Goal: Information Seeking & Learning: Learn about a topic

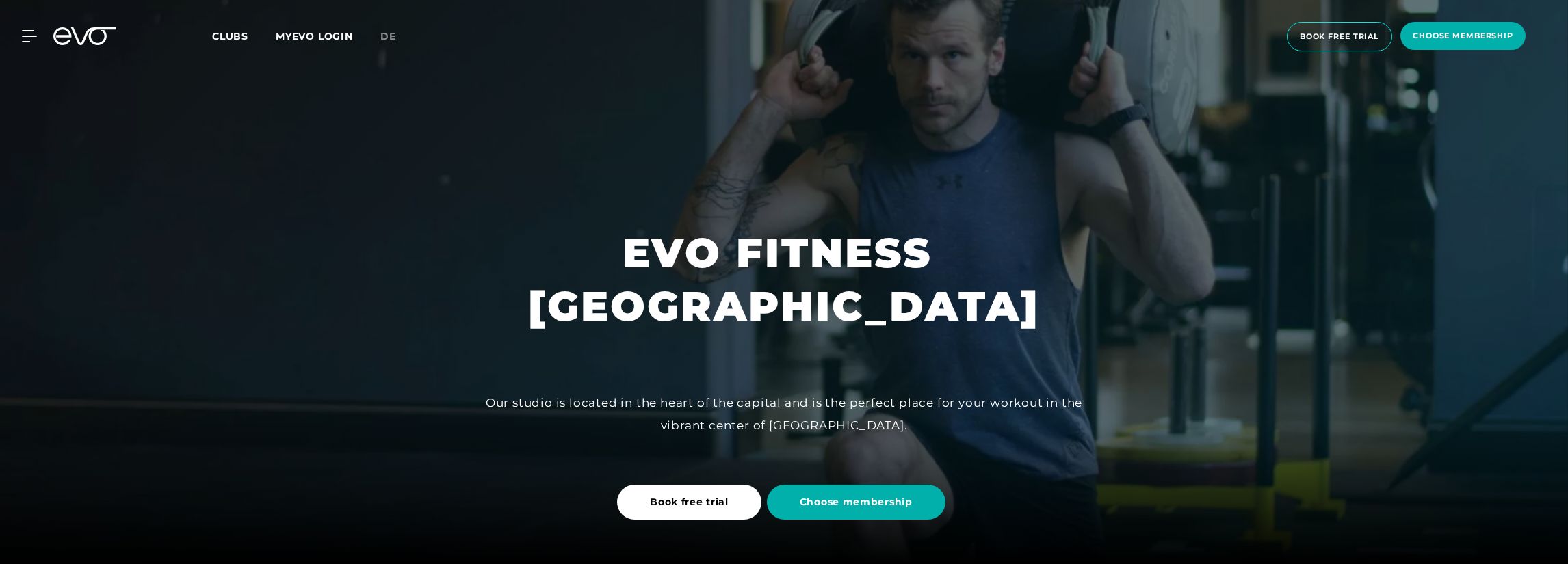
click at [38, 36] on div "MyEVO Login About Memberships free trial DAYPASS EVO Studios [GEOGRAPHIC_DATA] …" at bounding box center [21, 36] width 48 height 13
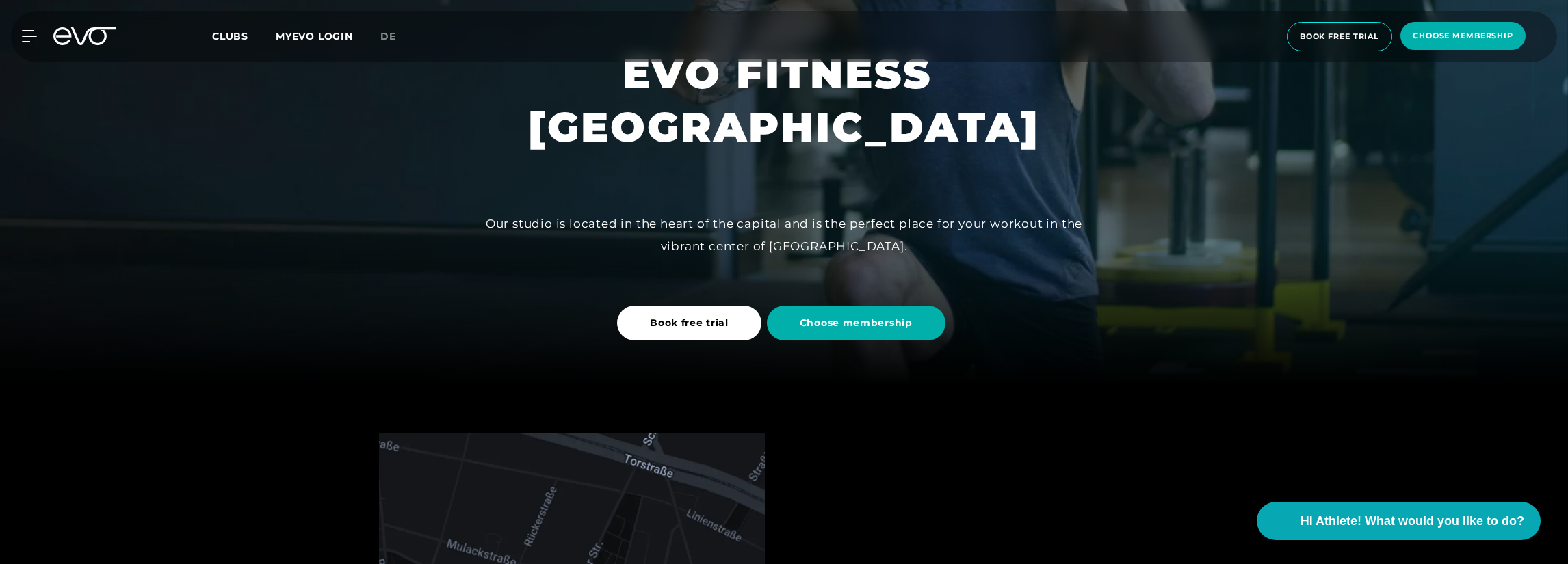
scroll to position [205, 0]
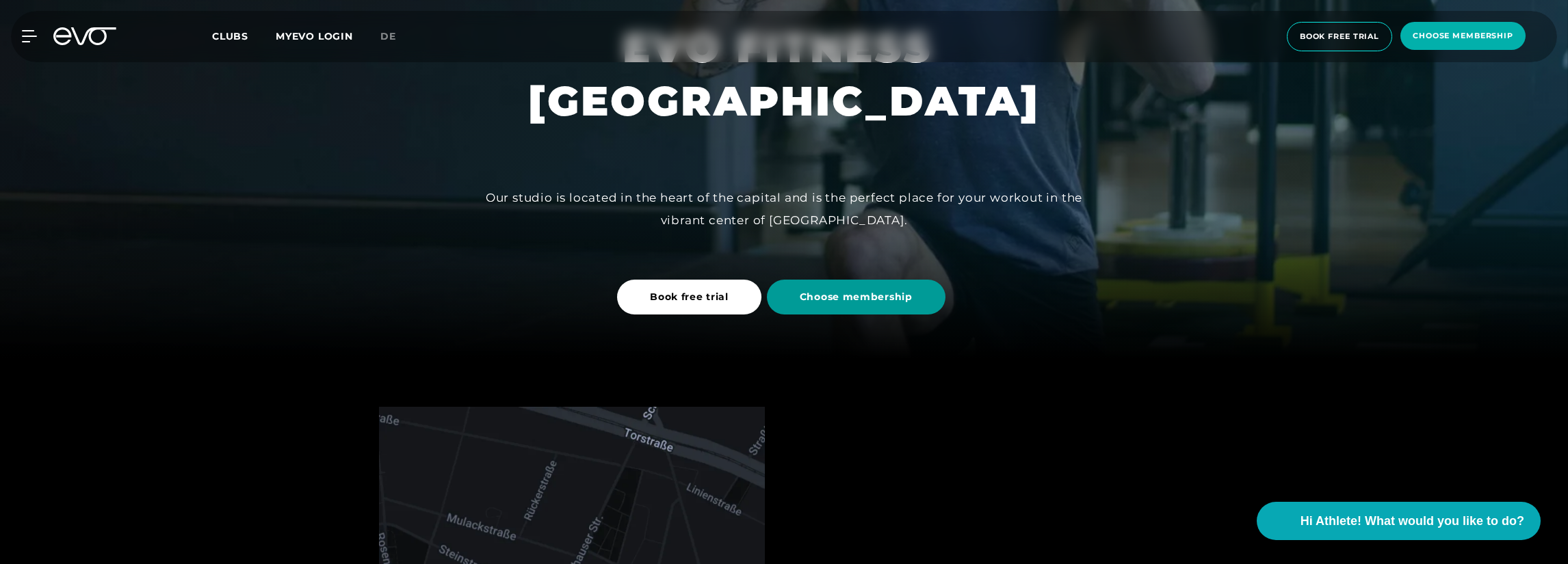
click at [861, 301] on span "Choose membership" at bounding box center [856, 296] width 113 height 14
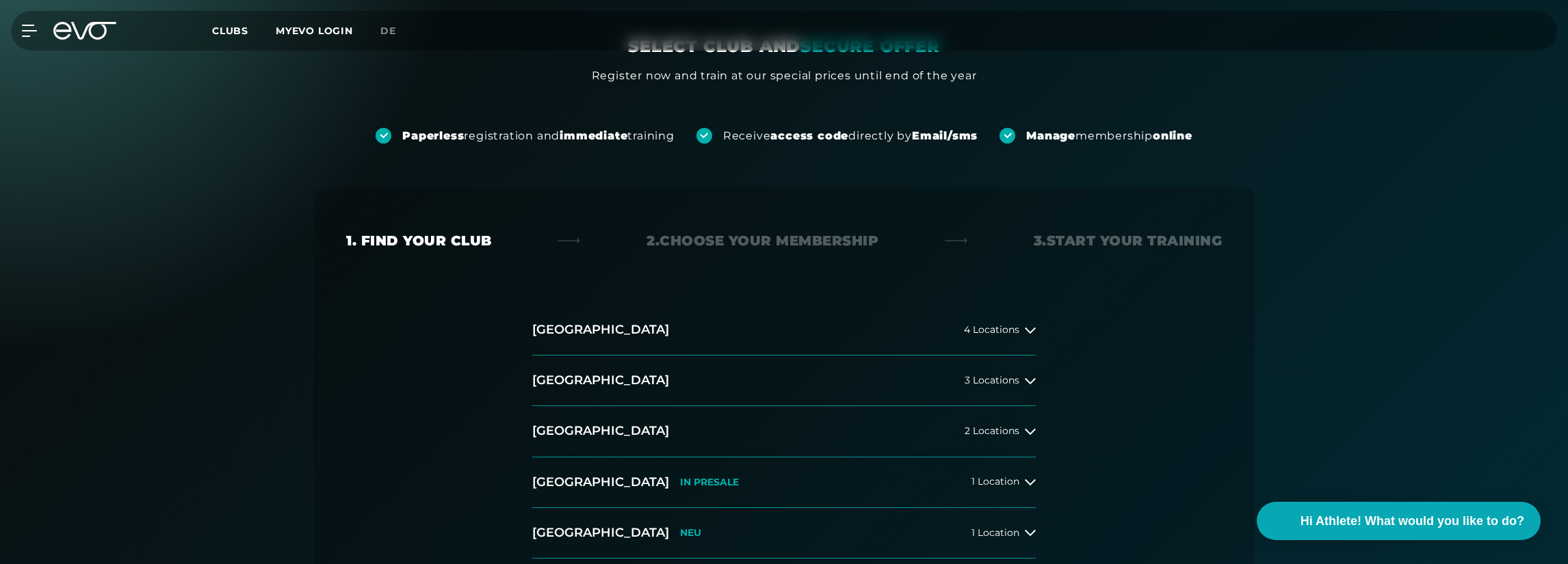
scroll to position [137, 0]
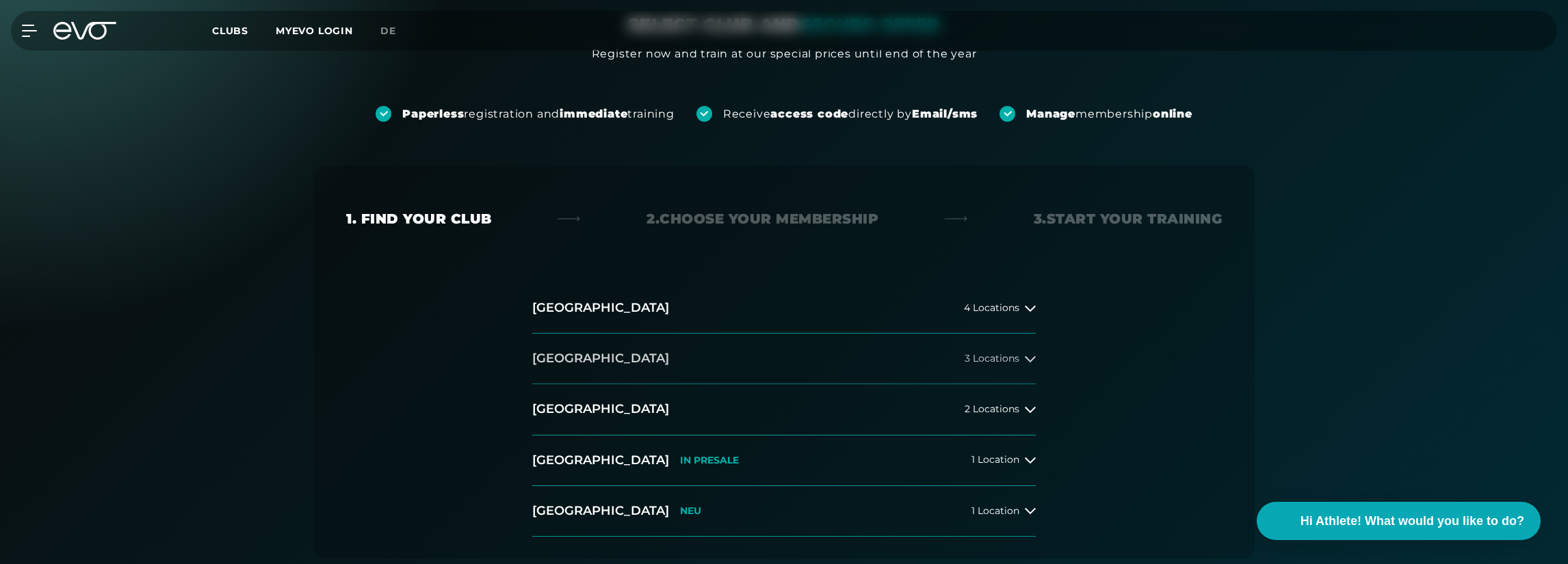
click at [1027, 356] on icon at bounding box center [1030, 359] width 11 height 6
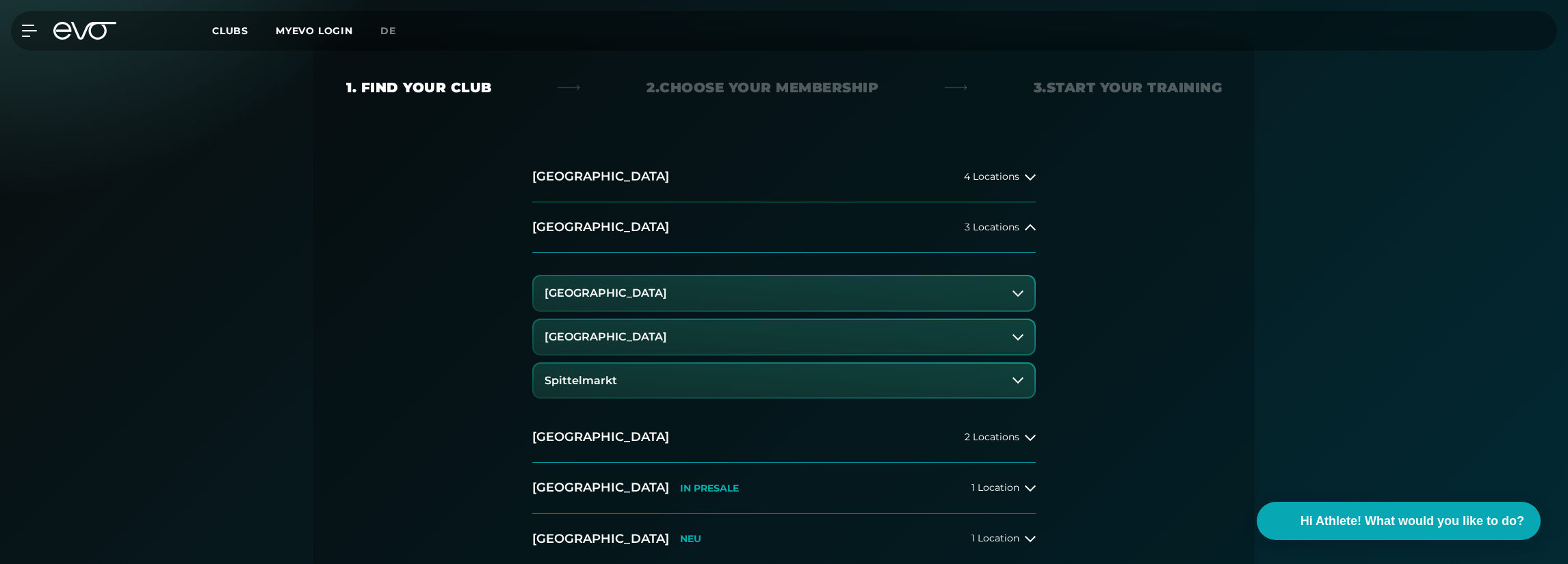
scroll to position [273, 0]
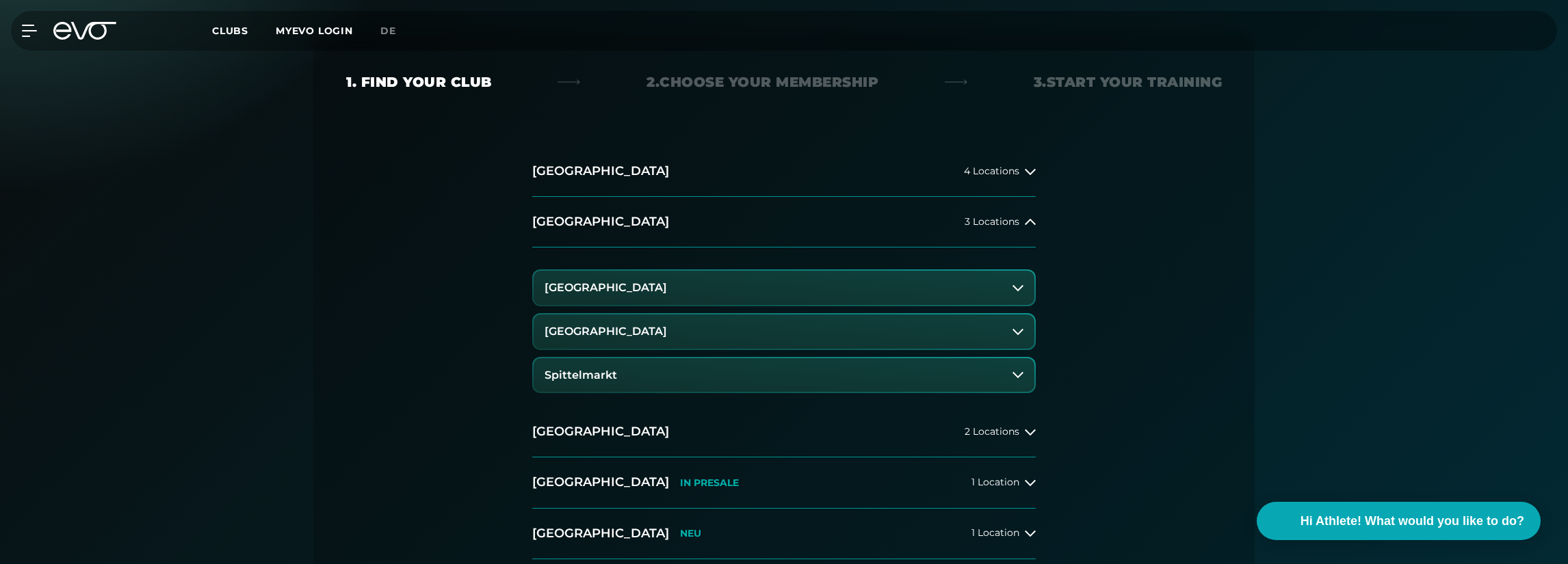
click at [1018, 373] on icon at bounding box center [1018, 375] width 11 height 11
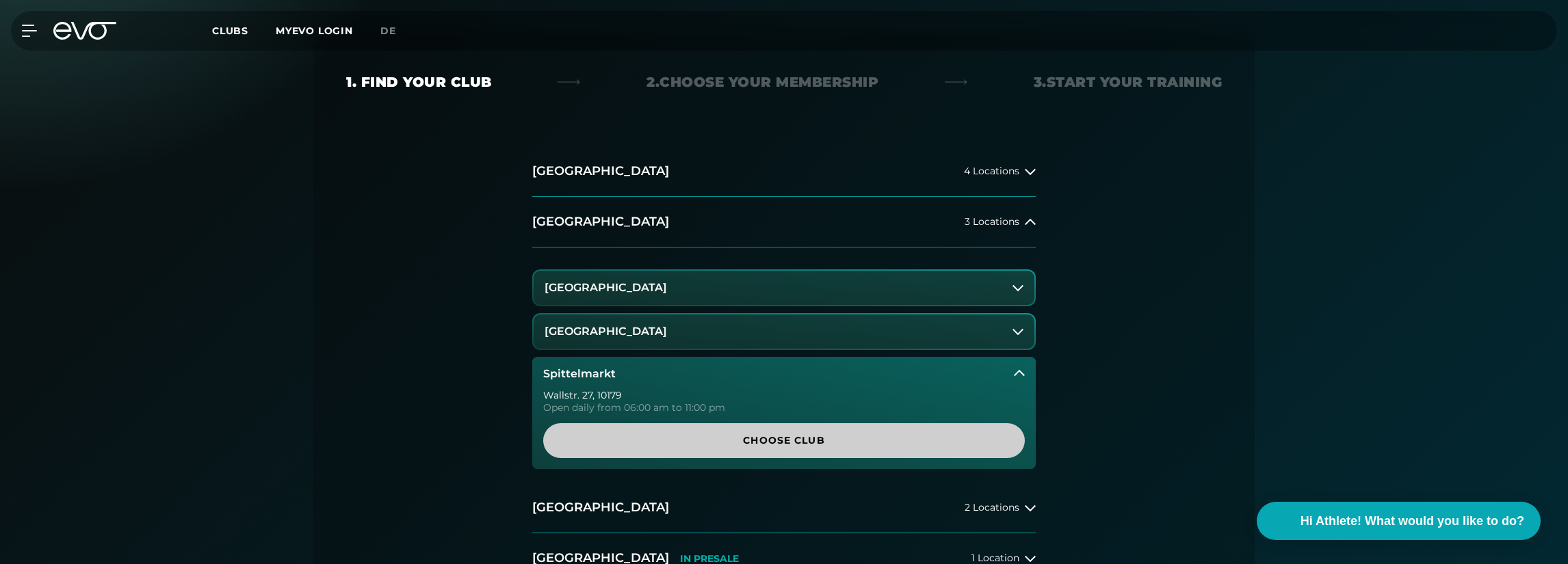
click at [766, 441] on span "Choose Club" at bounding box center [784, 440] width 416 height 14
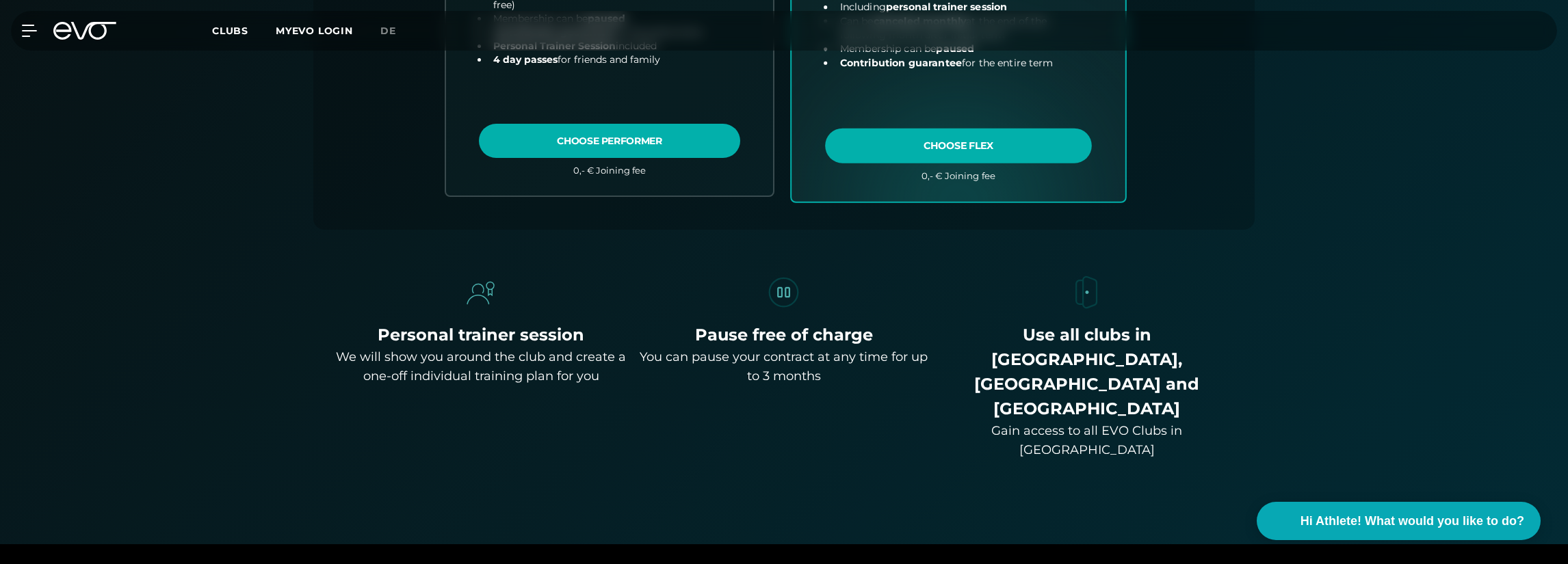
scroll to position [849, 0]
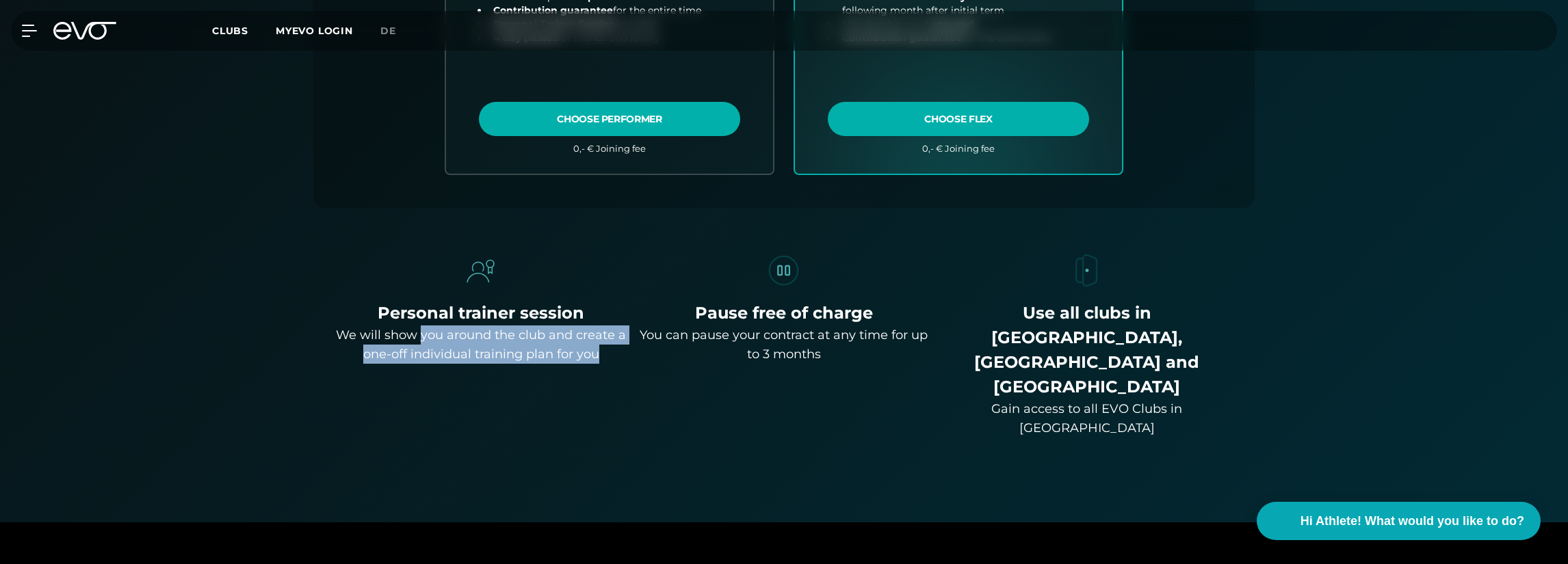
drag, startPoint x: 422, startPoint y: 335, endPoint x: 604, endPoint y: 355, distance: 183.1
click at [604, 355] on div "We will show you around the club and create a one-off individual training plan …" at bounding box center [481, 344] width 292 height 38
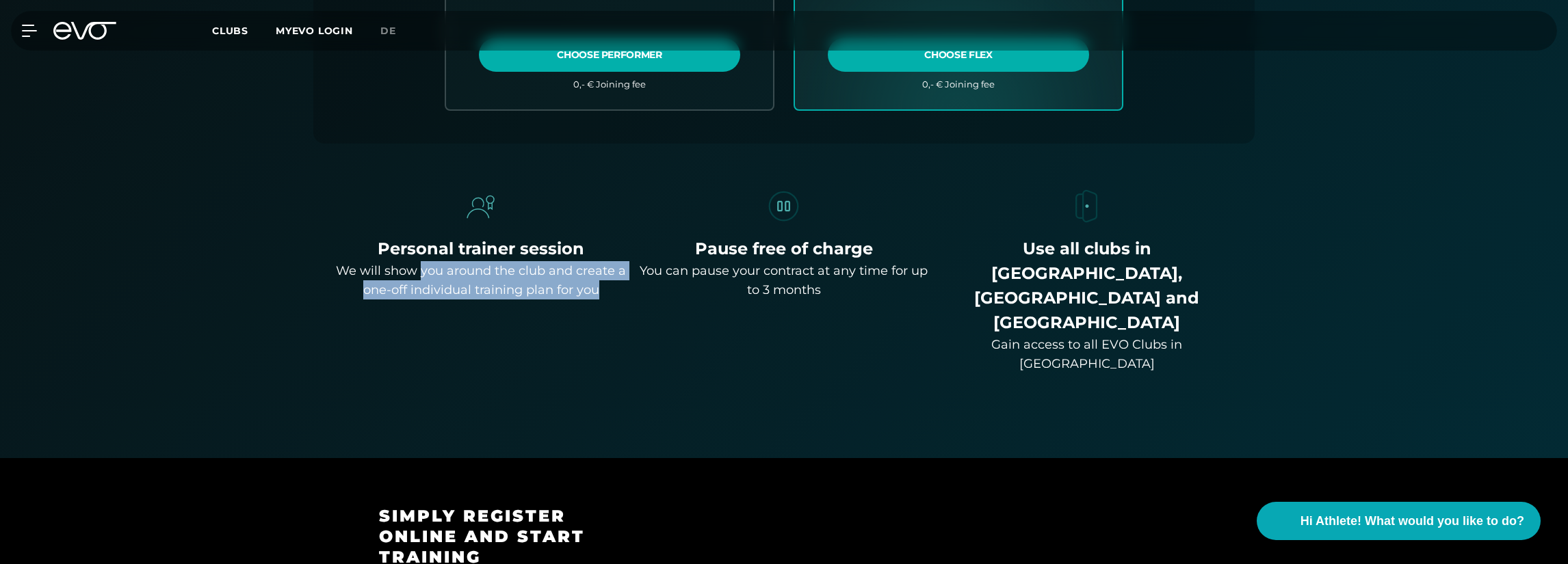
scroll to position [917, 0]
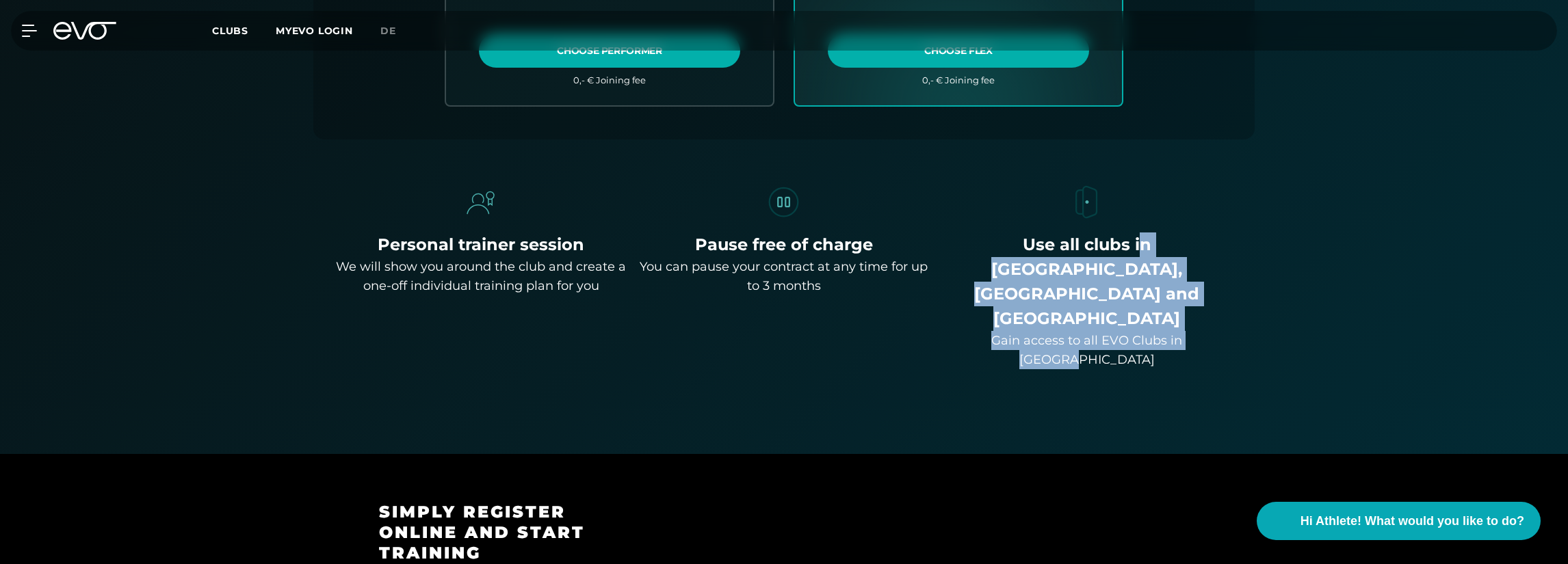
drag, startPoint x: 1070, startPoint y: 234, endPoint x: 1215, endPoint y: 284, distance: 153.4
click at [1215, 284] on div "Use all clubs in [GEOGRAPHIC_DATA], [GEOGRAPHIC_DATA] and [GEOGRAPHIC_DATA] Gai…" at bounding box center [1087, 301] width 292 height 137
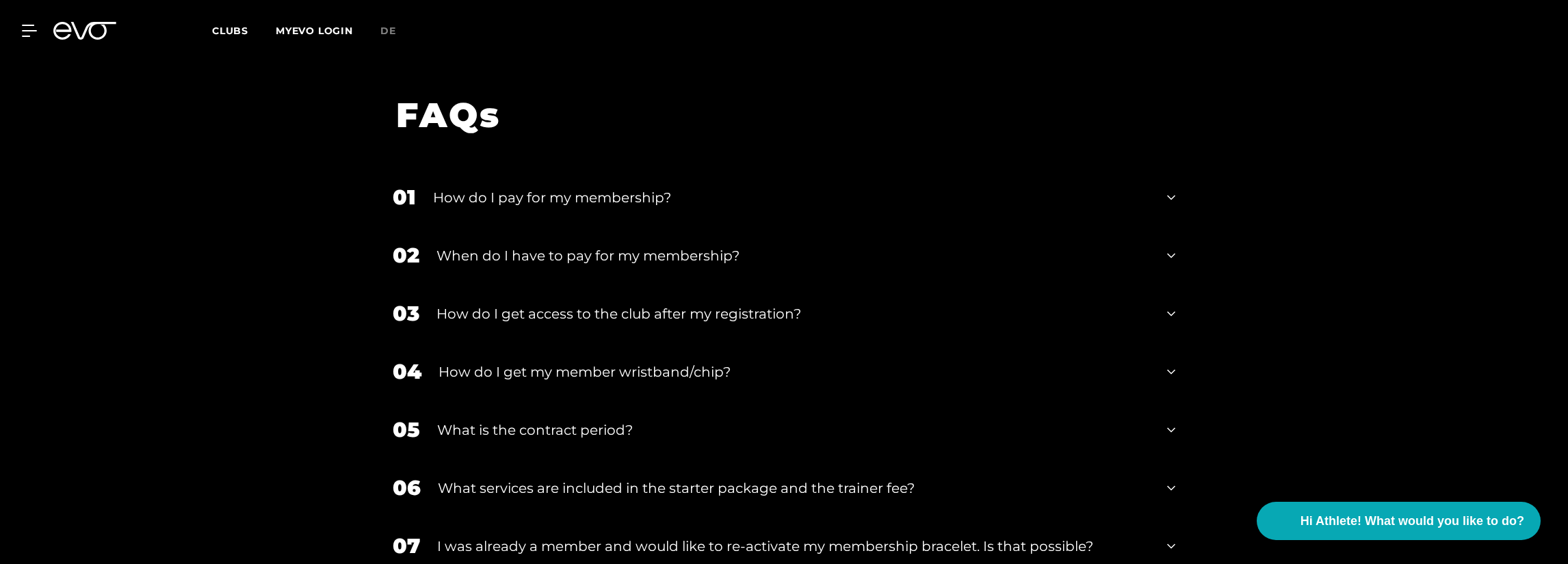
scroll to position [2354, 0]
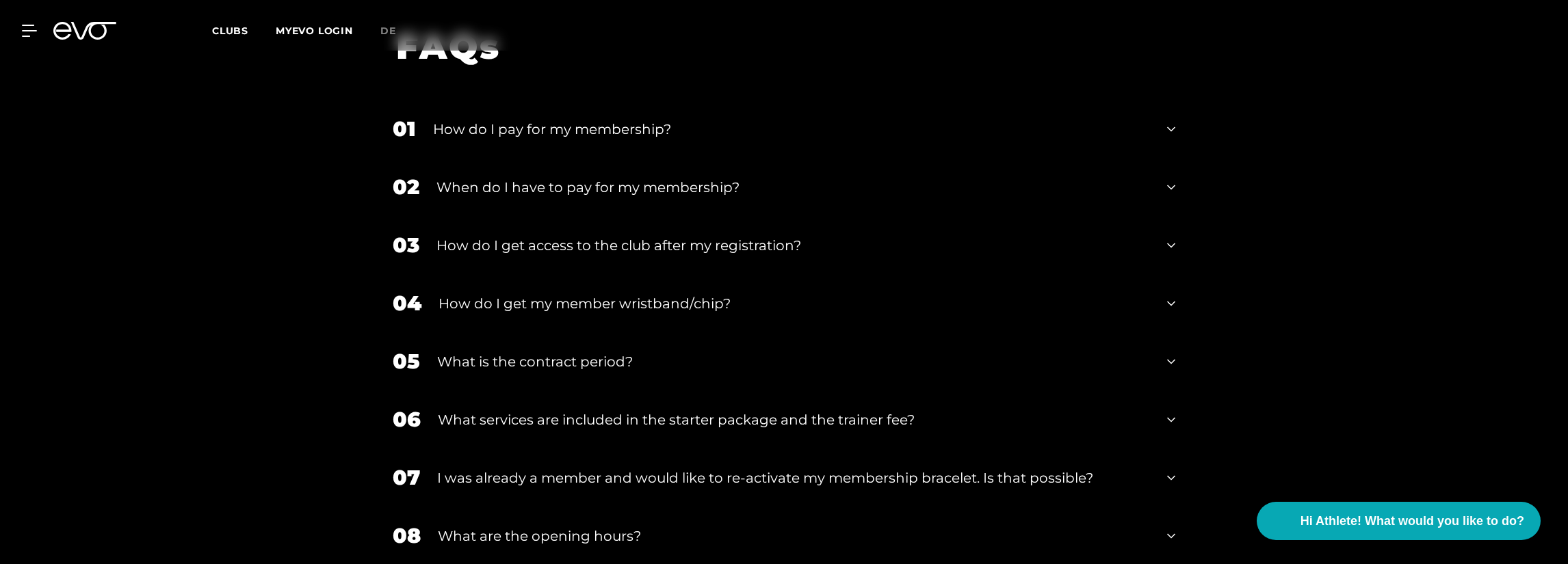
click at [844, 235] on div "How do I get access to the club after my registration?" at bounding box center [793, 245] width 714 height 21
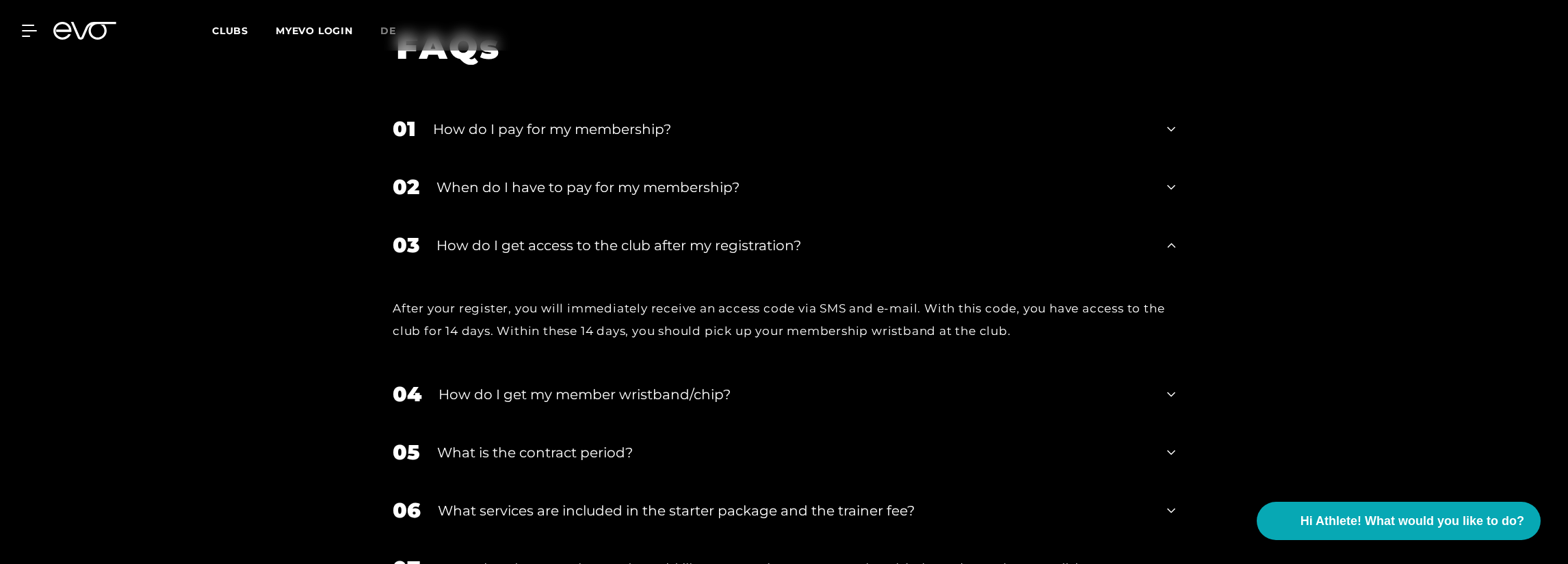
click at [1175, 365] on div "04 How do I get my member wristband/chip?" at bounding box center [783, 394] width 810 height 58
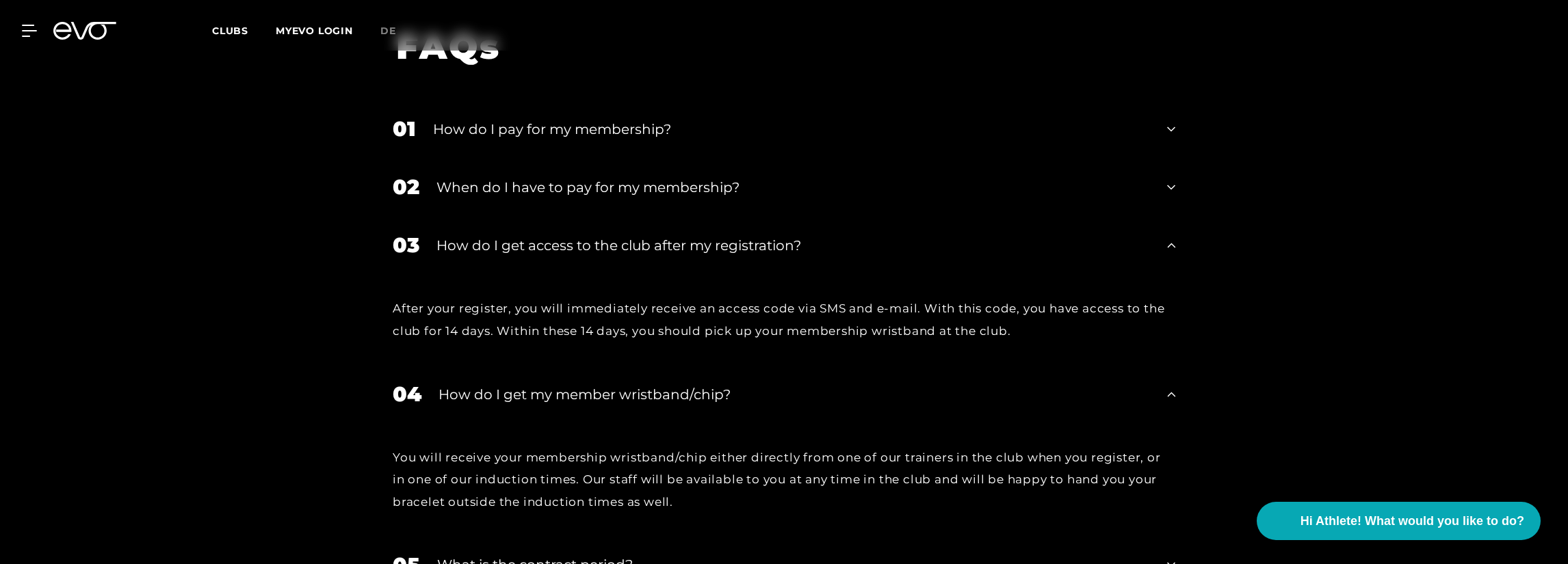
scroll to position [2422, 0]
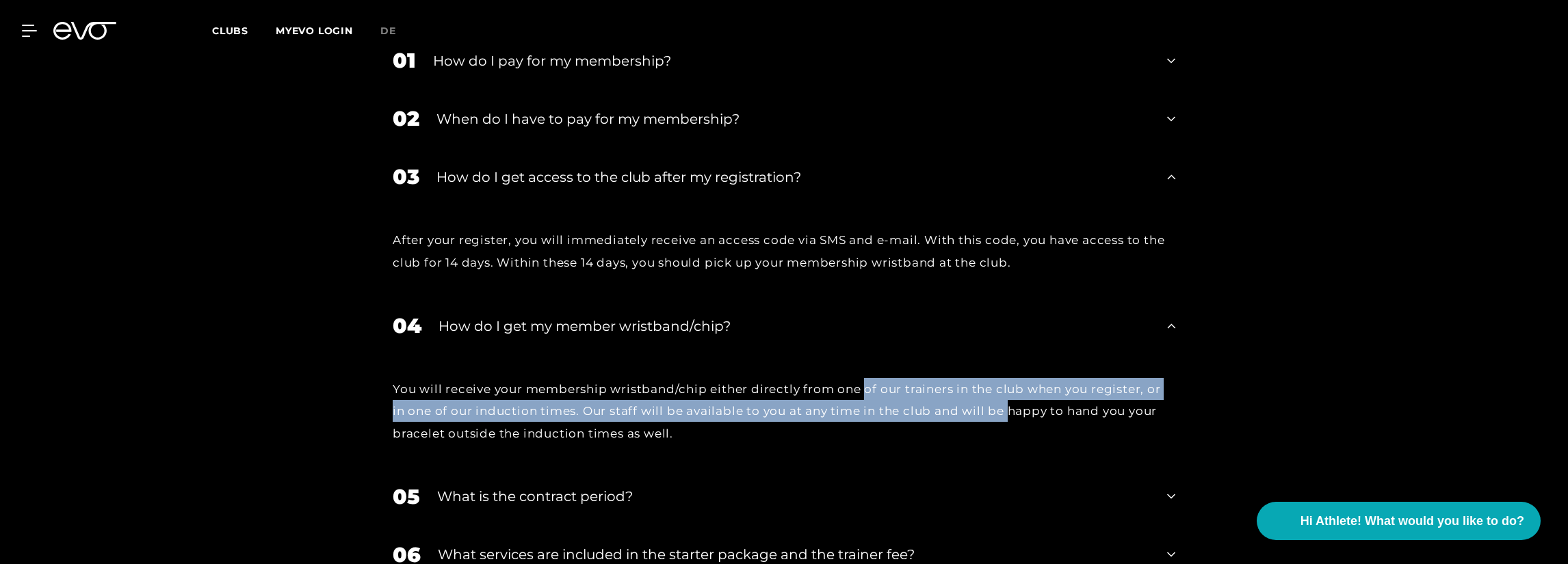
drag, startPoint x: 880, startPoint y: 317, endPoint x: 1009, endPoint y: 333, distance: 130.0
click at [1009, 378] on div "You will receive your membership wristband/chip either directly from one of our…" at bounding box center [784, 412] width 783 height 67
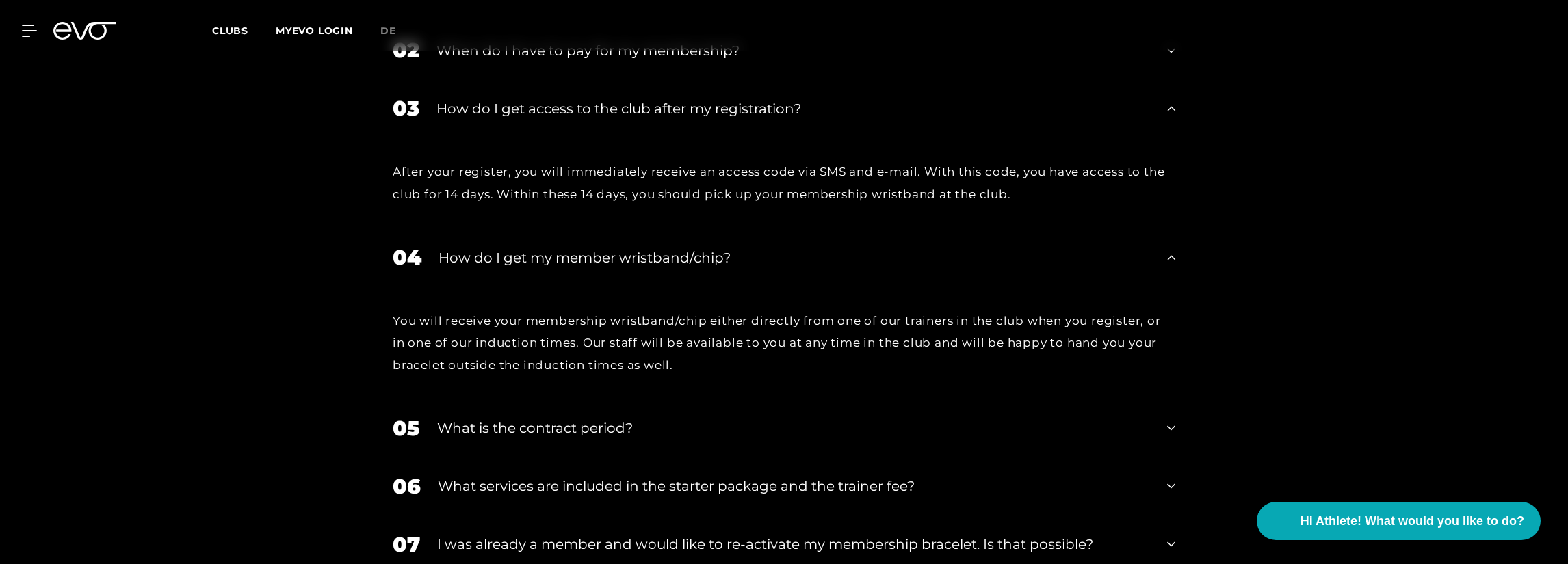
click at [1165, 399] on div "05 What is the contract period?" at bounding box center [783, 428] width 810 height 58
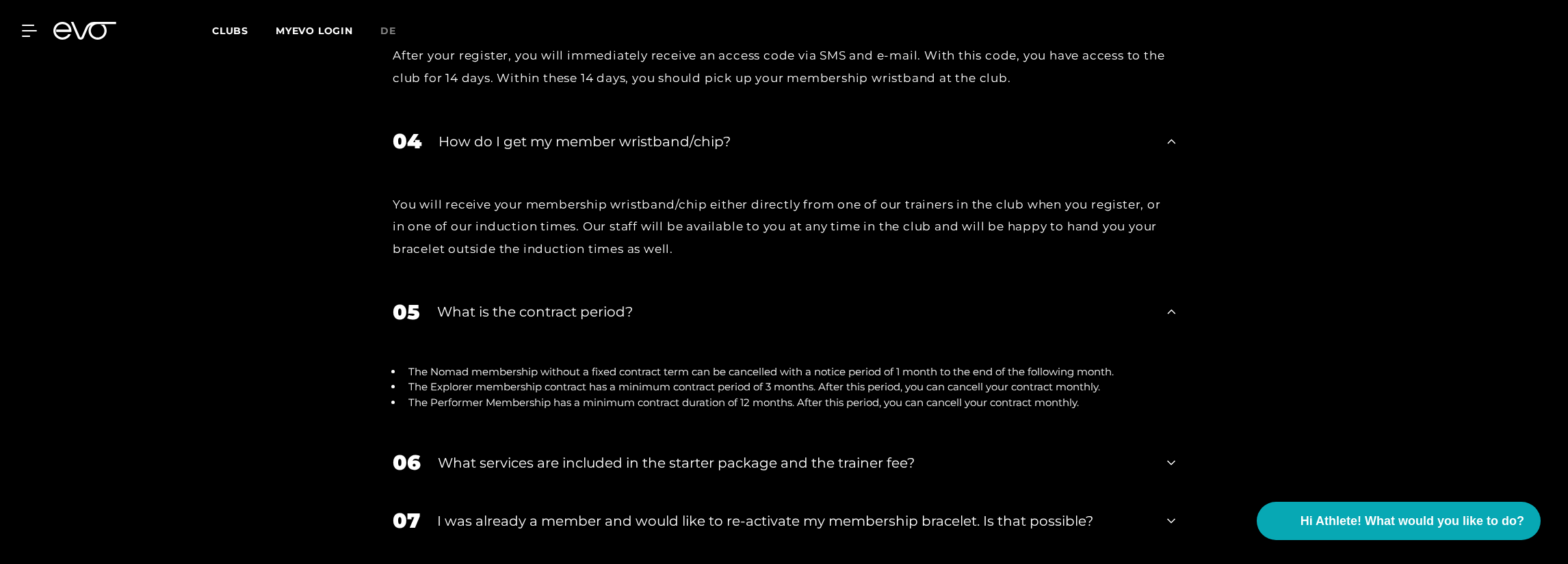
scroll to position [2627, 0]
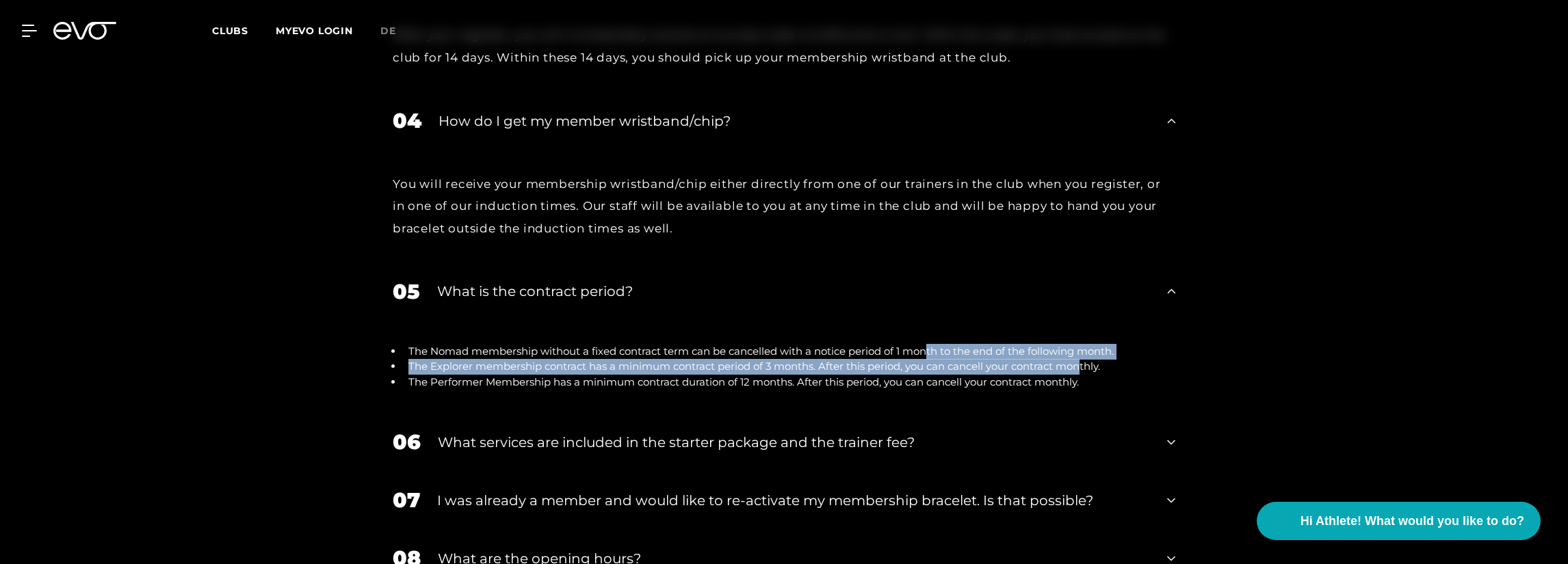
drag, startPoint x: 931, startPoint y: 281, endPoint x: 1084, endPoint y: 296, distance: 153.7
click at [1084, 344] on ul "The Nomad membership without a fixed contract term can be cancelled with a noti…" at bounding box center [784, 367] width 783 height 47
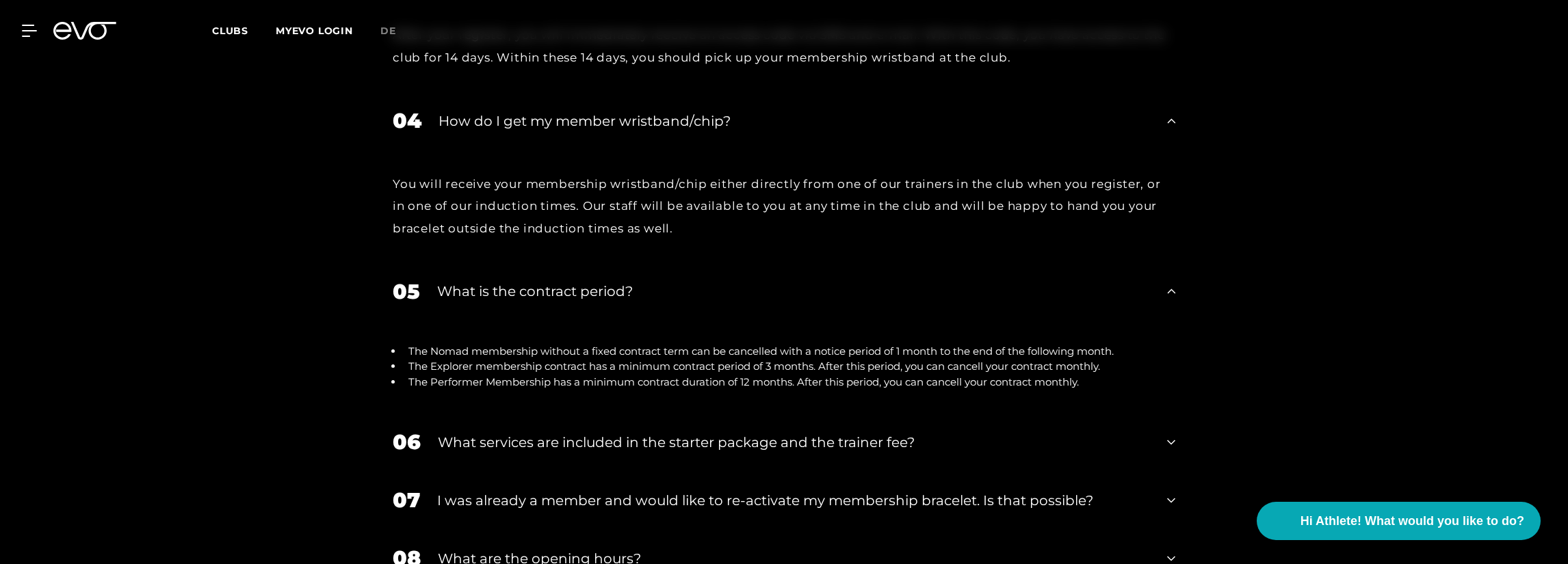
click at [1117, 432] on div "What services are included in the starter package and the trainer fee?" at bounding box center [794, 443] width 712 height 21
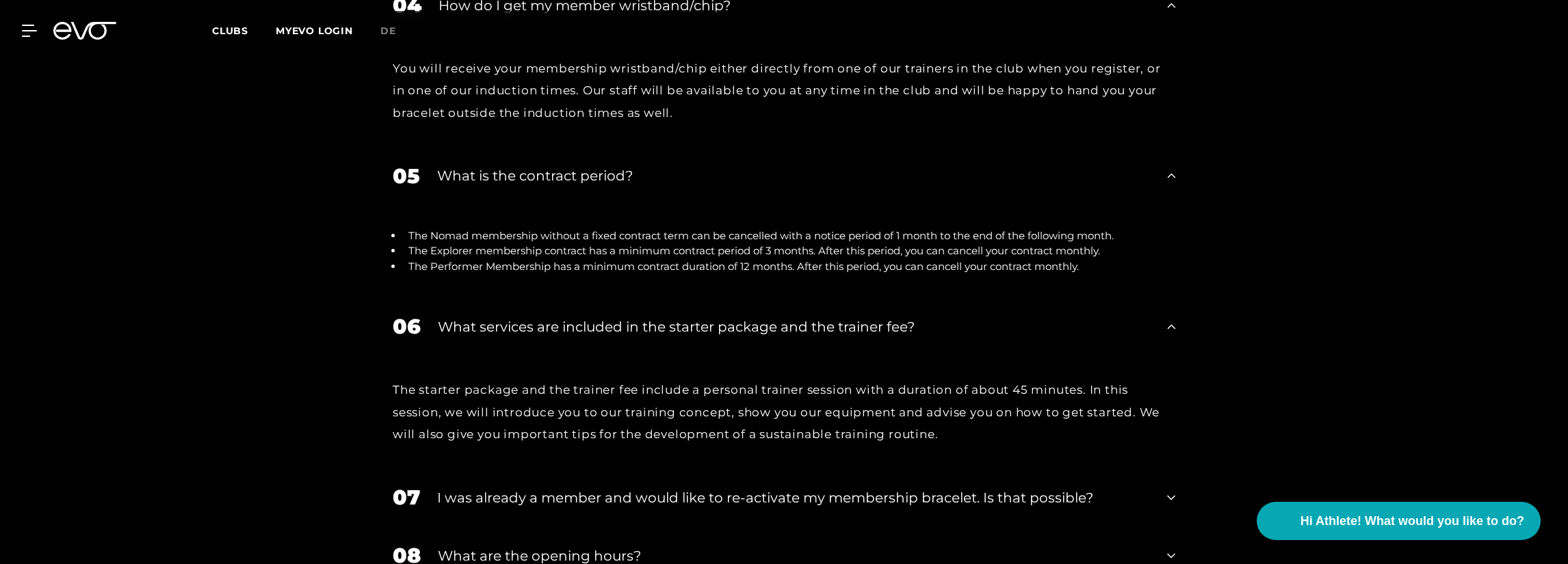
scroll to position [2764, 0]
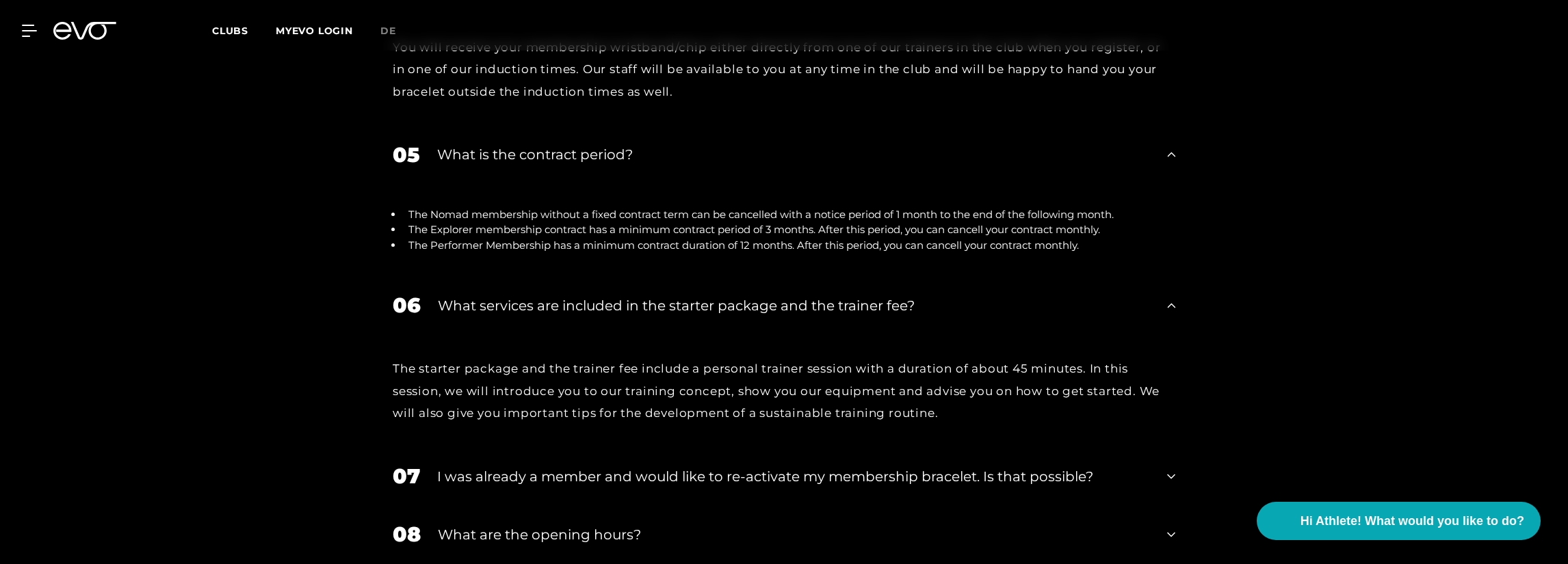
click at [1152, 506] on div "08 What are the opening hours?" at bounding box center [783, 534] width 810 height 58
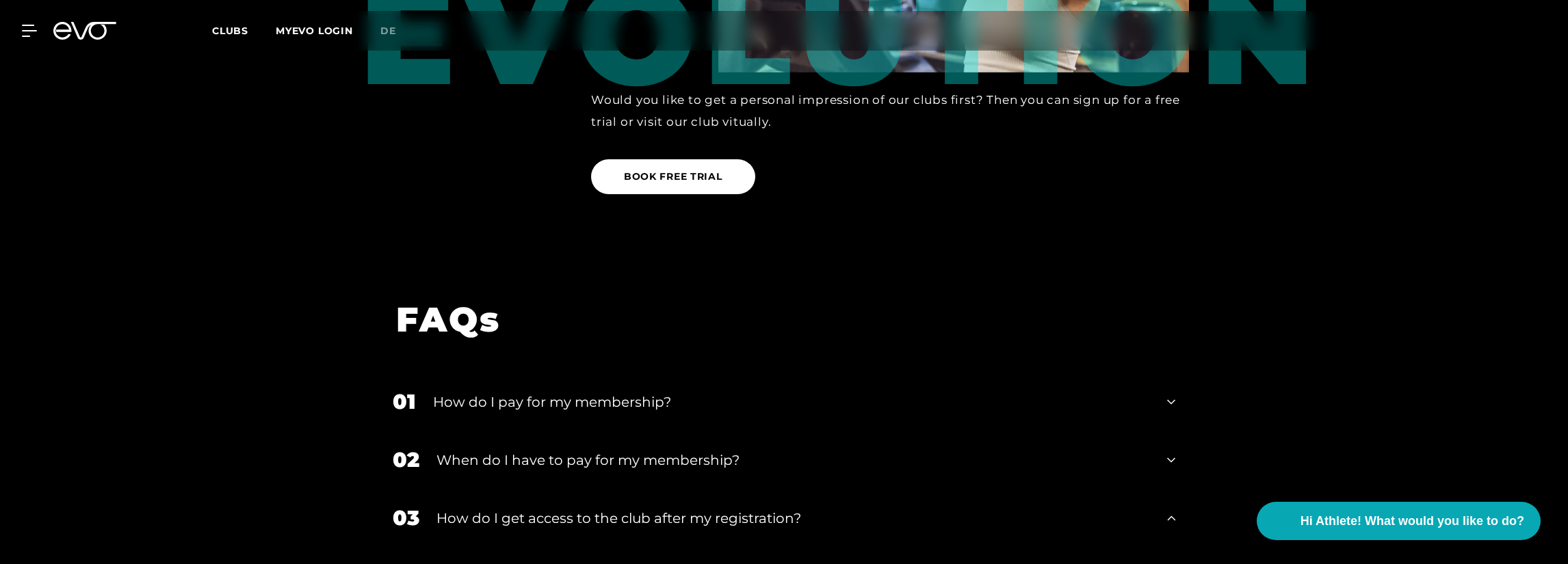
scroll to position [2080, 0]
click at [880, 393] on div "How do I pay for my membership?" at bounding box center [791, 403] width 717 height 21
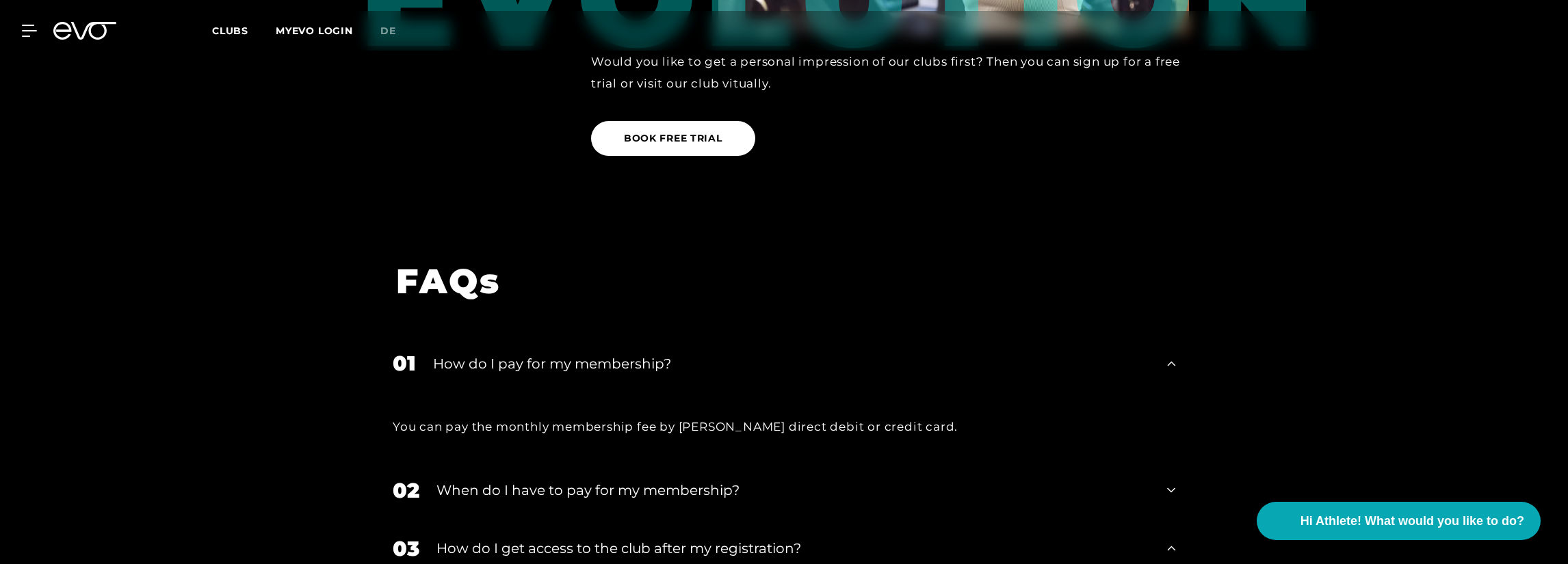
scroll to position [2148, 0]
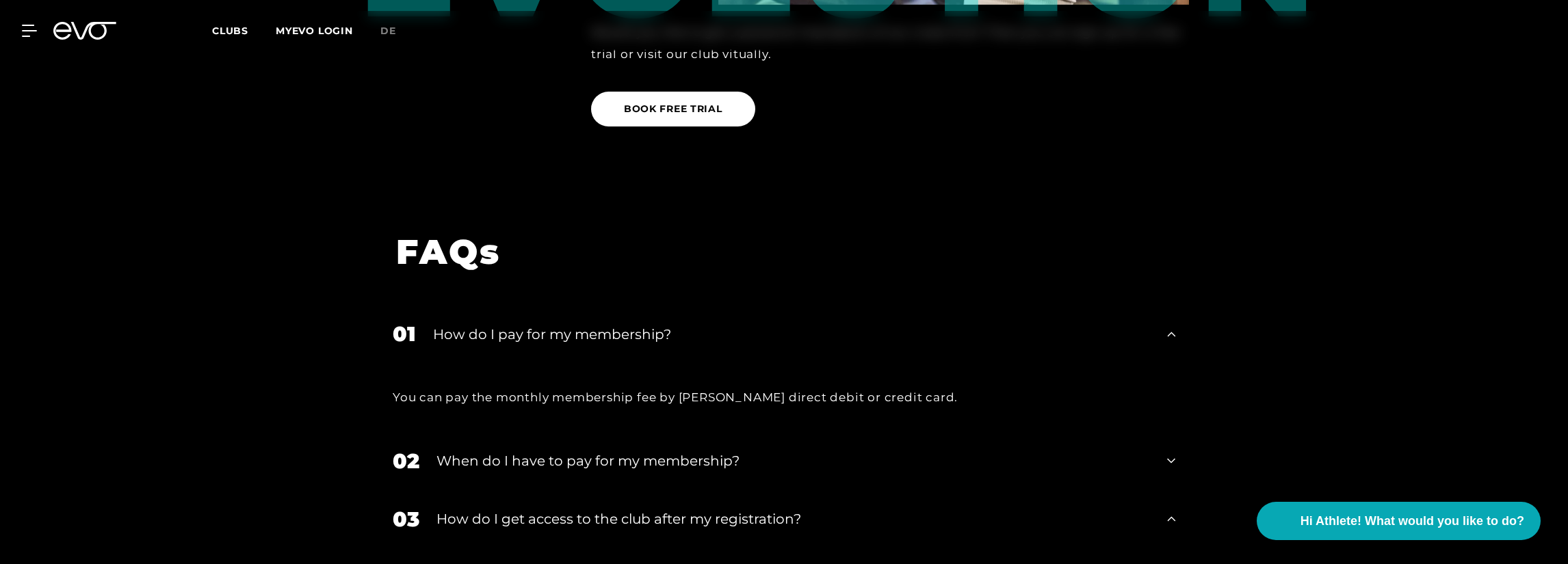
click at [800, 451] on div "When do I have to pay for my membership?" at bounding box center [793, 461] width 714 height 21
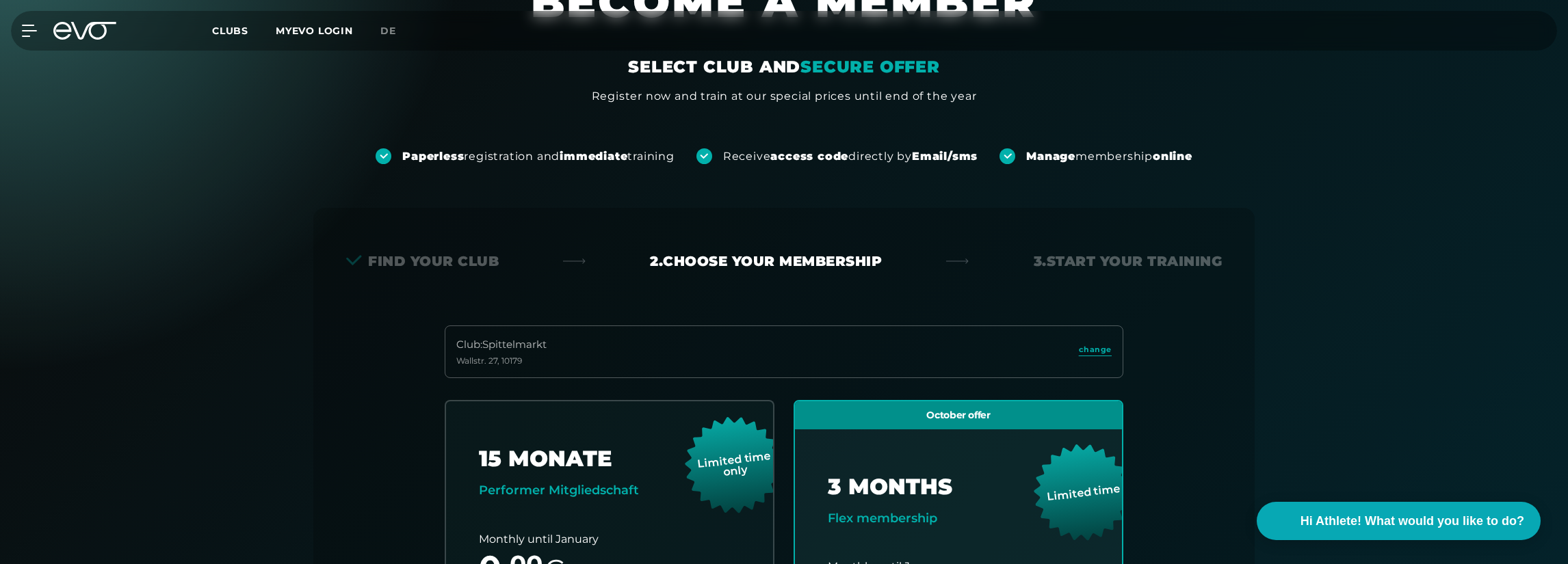
scroll to position [0, 0]
